Goal: Information Seeking & Learning: Learn about a topic

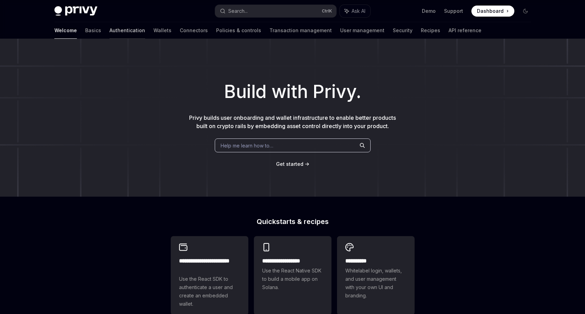
click at [109, 32] on link "Authentication" at bounding box center [127, 30] width 36 height 17
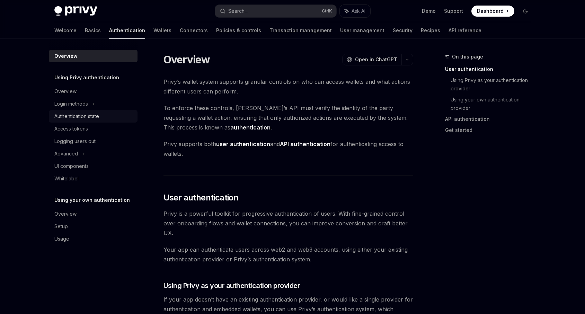
click at [88, 114] on div "Authentication state" at bounding box center [76, 116] width 45 height 8
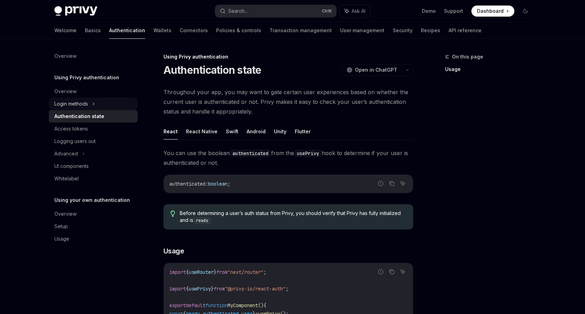
click at [89, 102] on div "Login methods" at bounding box center [93, 104] width 89 height 12
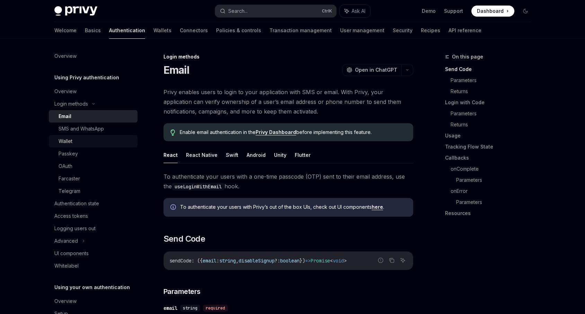
click at [82, 138] on div "Wallet" at bounding box center [96, 141] width 75 height 8
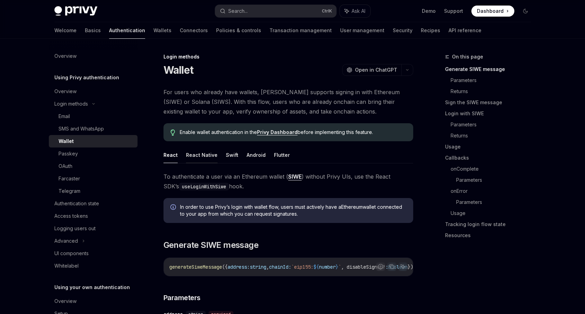
click at [207, 158] on button "React Native" at bounding box center [202, 155] width 32 height 16
type textarea "*"
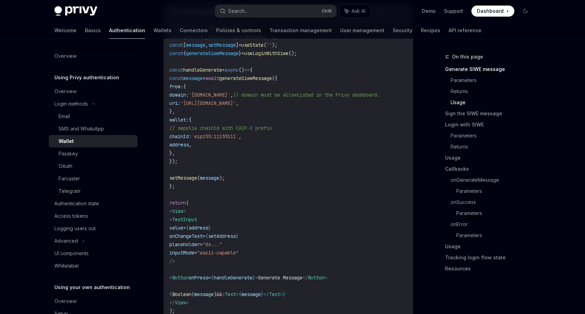
scroll to position [706, 0]
